Goal: Information Seeking & Learning: Compare options

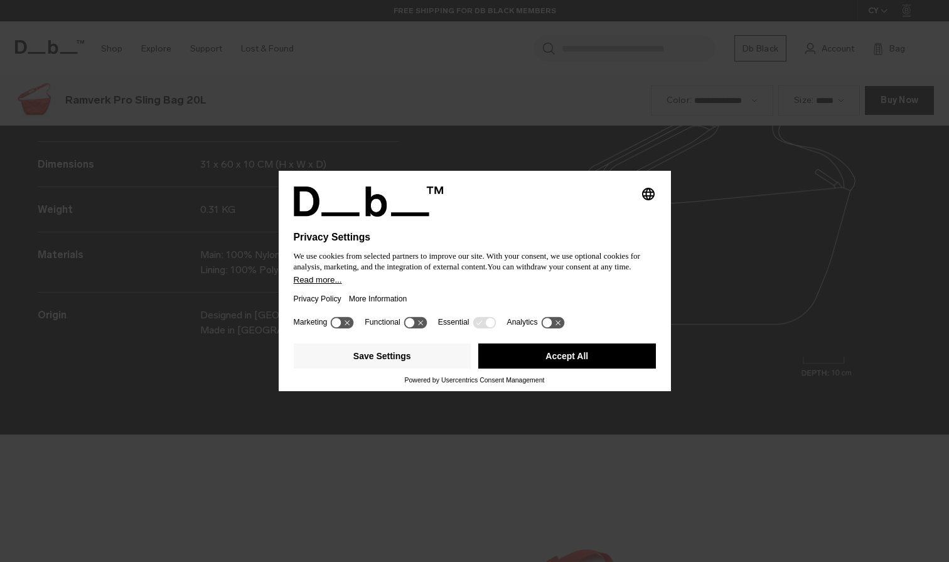
scroll to position [1685, 0]
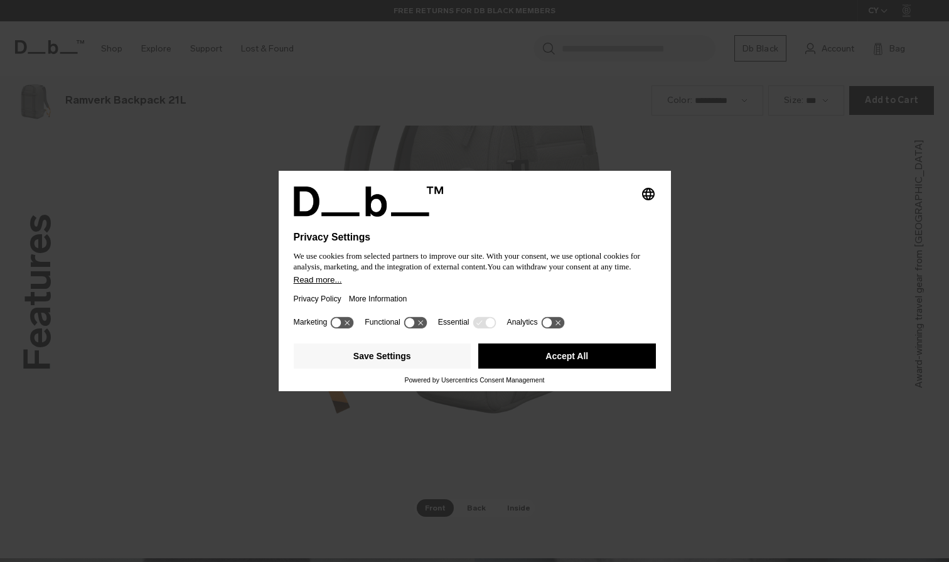
scroll to position [1685, 0]
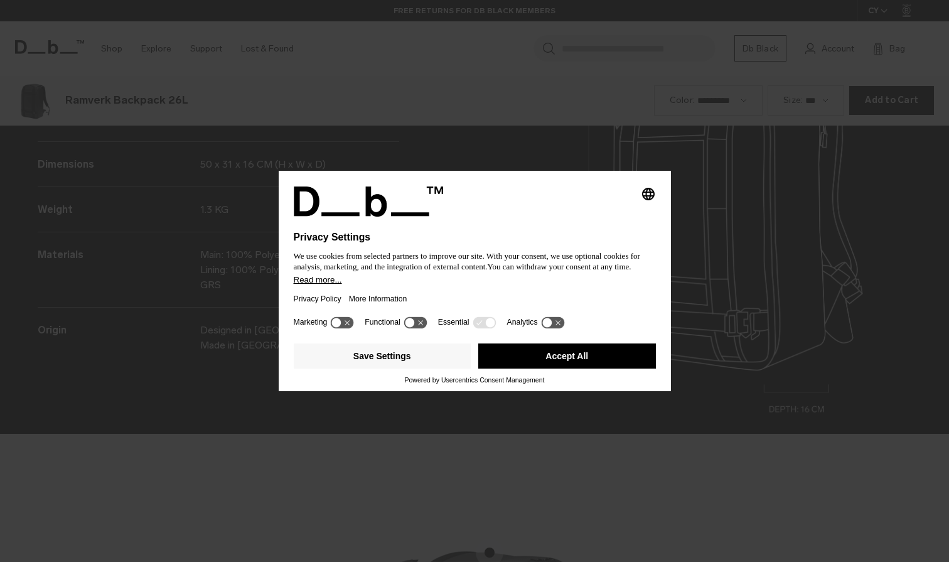
scroll to position [1685, 0]
